Goal: Task Accomplishment & Management: Manage account settings

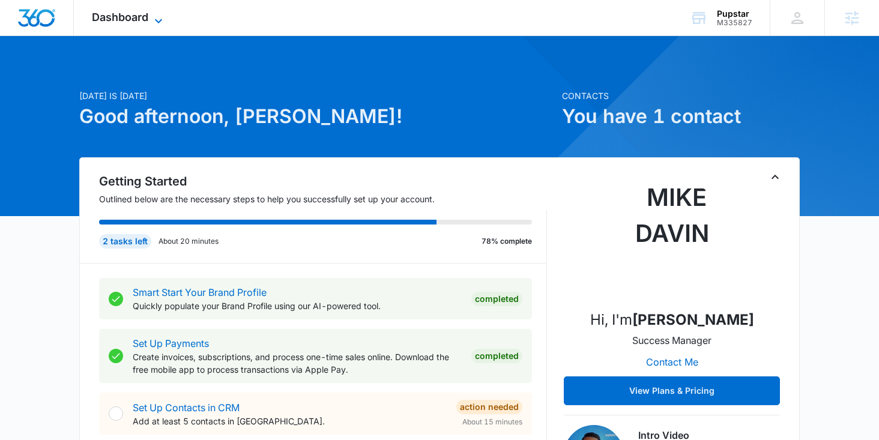
click at [156, 22] on icon at bounding box center [158, 21] width 14 height 14
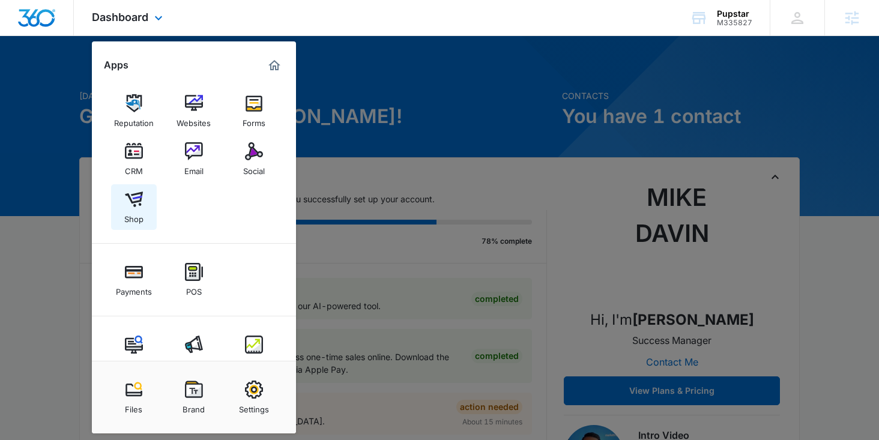
click at [146, 207] on link "Shop" at bounding box center [134, 207] width 46 height 46
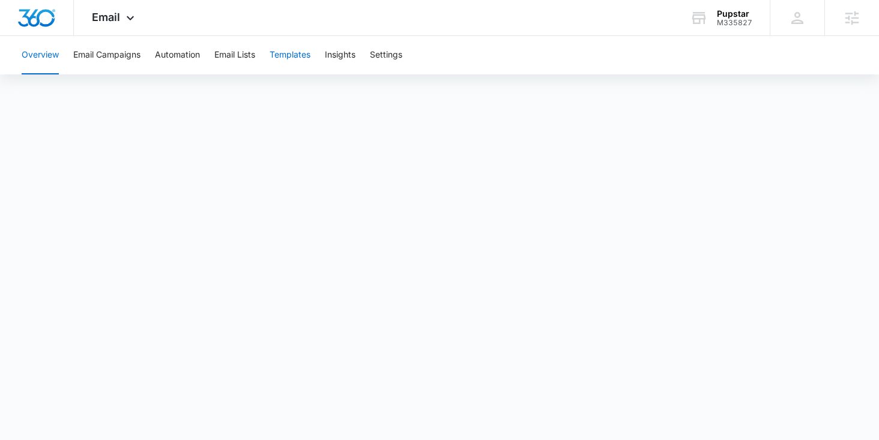
click at [298, 65] on button "Templates" at bounding box center [290, 55] width 41 height 38
click at [183, 48] on button "Automation" at bounding box center [177, 55] width 45 height 38
click at [238, 59] on button "Email Lists" at bounding box center [234, 55] width 41 height 38
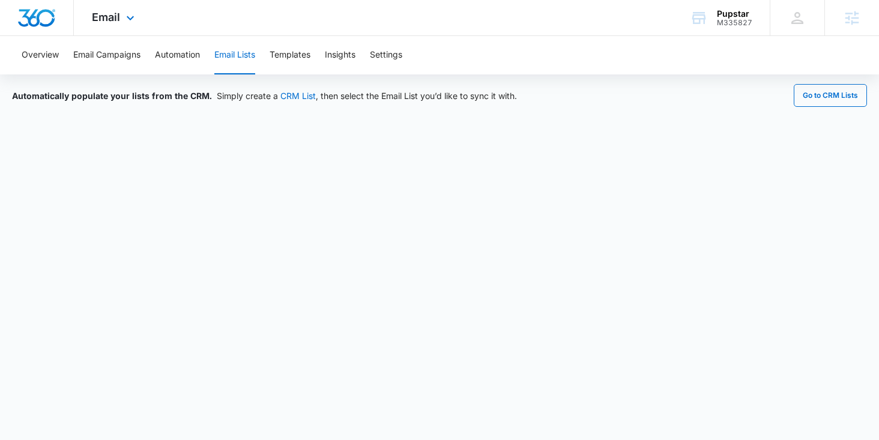
click at [122, 23] on div "Email Apps Reputation Websites Forms CRM Email Social Shop Payments POS Content…" at bounding box center [115, 17] width 82 height 35
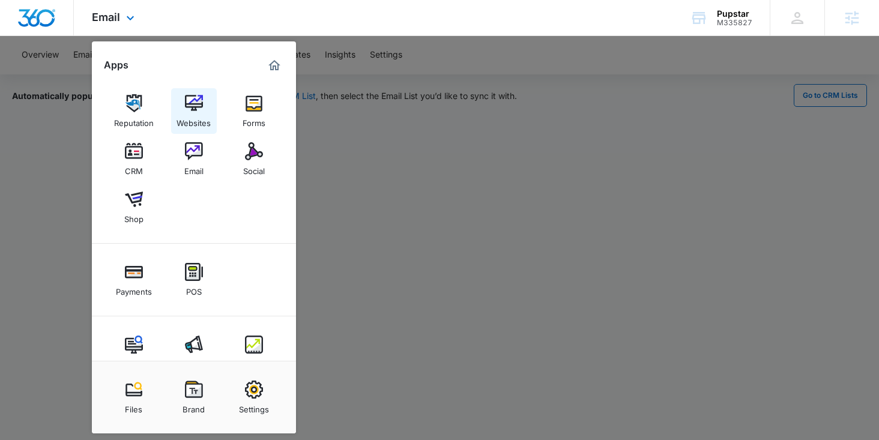
click at [194, 106] on img at bounding box center [194, 103] width 18 height 18
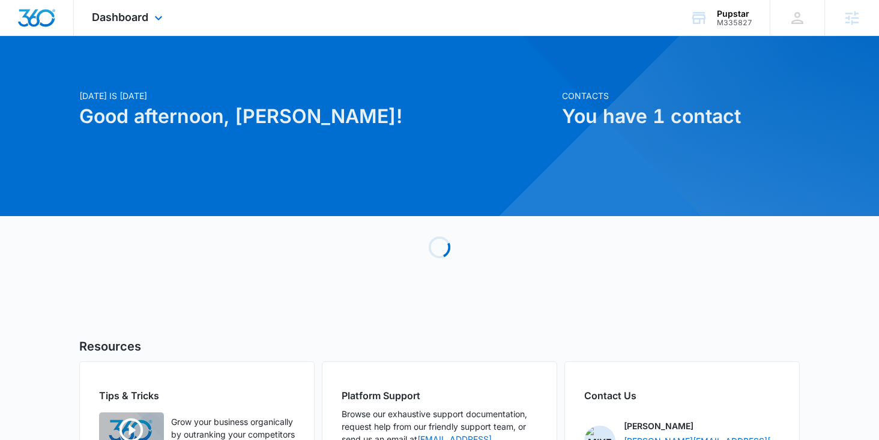
click at [139, 6] on div "Dashboard Apps Reputation Websites Forms CRM Email Social Shop Payments POS Con…" at bounding box center [129, 17] width 110 height 35
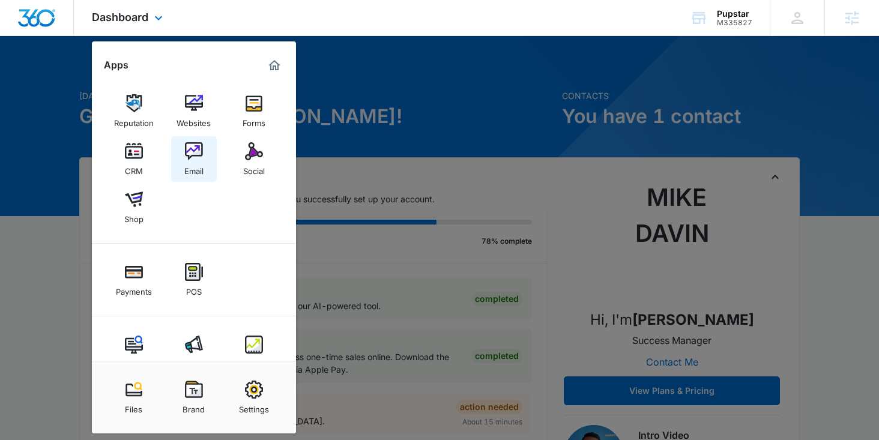
click at [192, 154] on img at bounding box center [194, 151] width 18 height 18
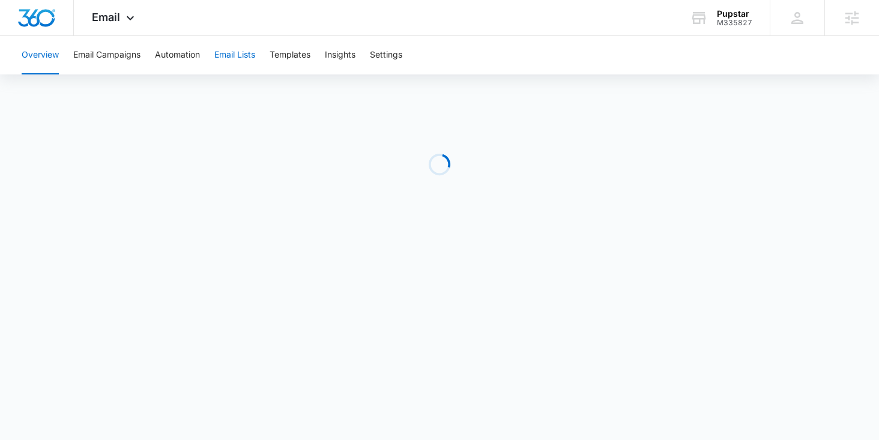
click at [224, 59] on button "Email Lists" at bounding box center [234, 55] width 41 height 38
click at [205, 59] on div "Overview Email Campaigns Automation Email Lists Templates Insights Settings" at bounding box center [439, 55] width 850 height 38
click at [184, 58] on button "Automation" at bounding box center [177, 55] width 45 height 38
